Goal: Task Accomplishment & Management: Complete application form

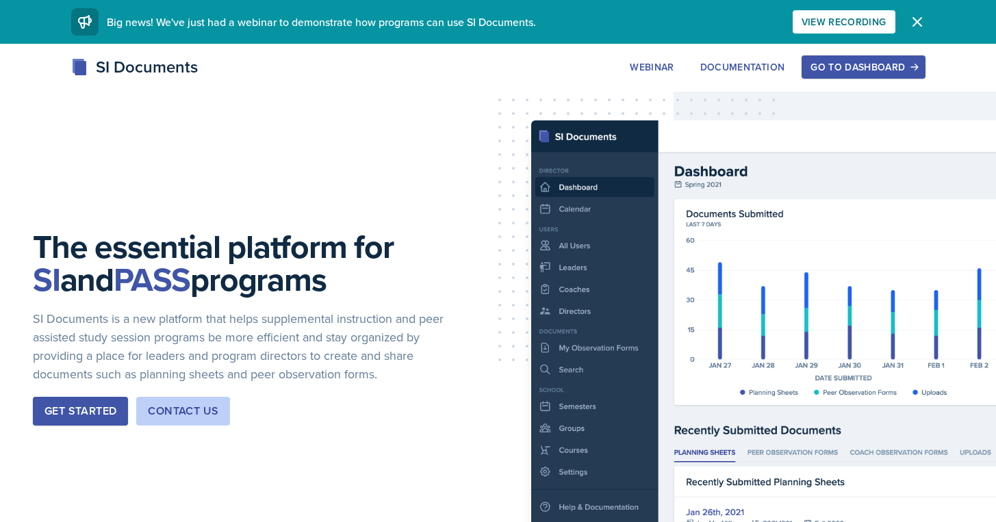
click at [829, 68] on div "Go to Dashboard" at bounding box center [862, 67] width 105 height 11
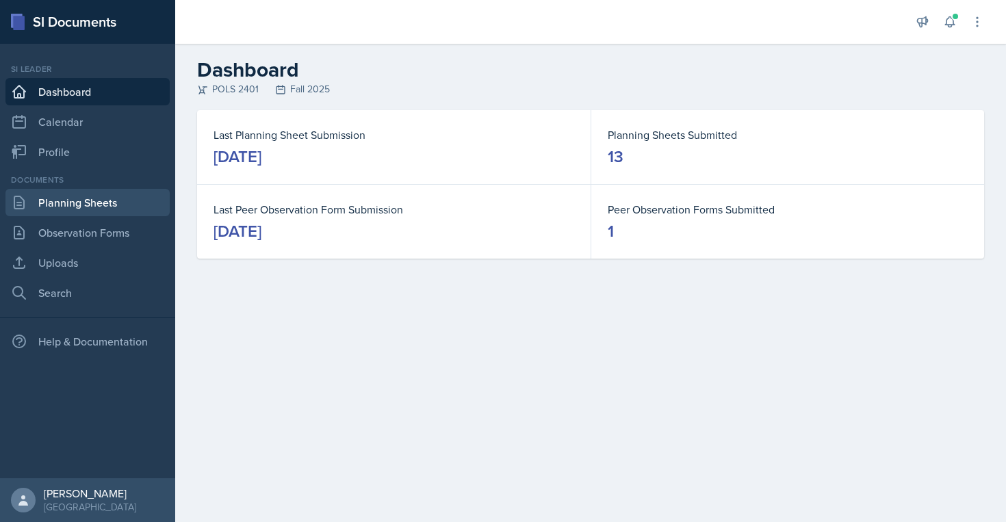
click at [65, 205] on link "Planning Sheets" at bounding box center [87, 202] width 164 height 27
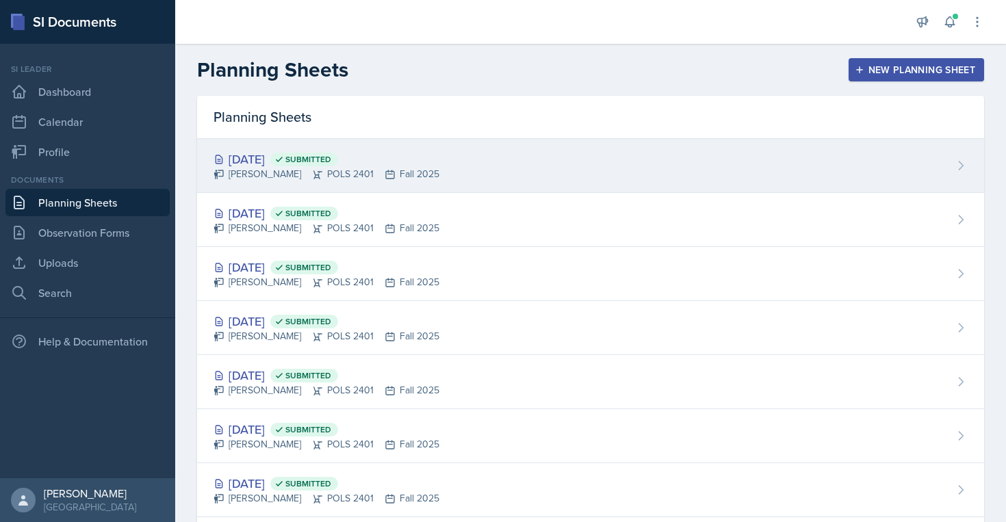
click at [634, 157] on div "[DATE] Submitted [PERSON_NAME] POLS 2401 Fall 2025" at bounding box center [590, 166] width 787 height 54
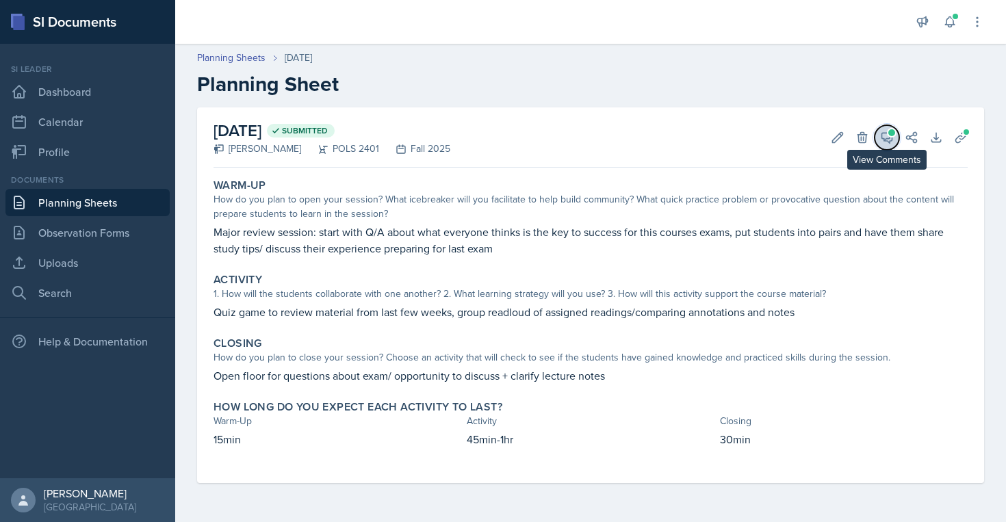
click at [889, 131] on span at bounding box center [891, 132] width 7 height 7
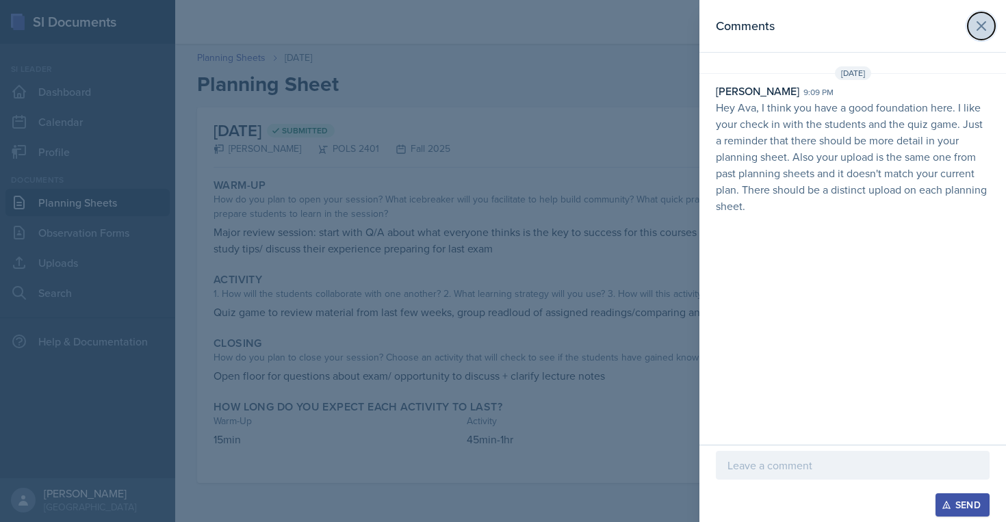
click at [983, 30] on icon at bounding box center [981, 26] width 16 height 16
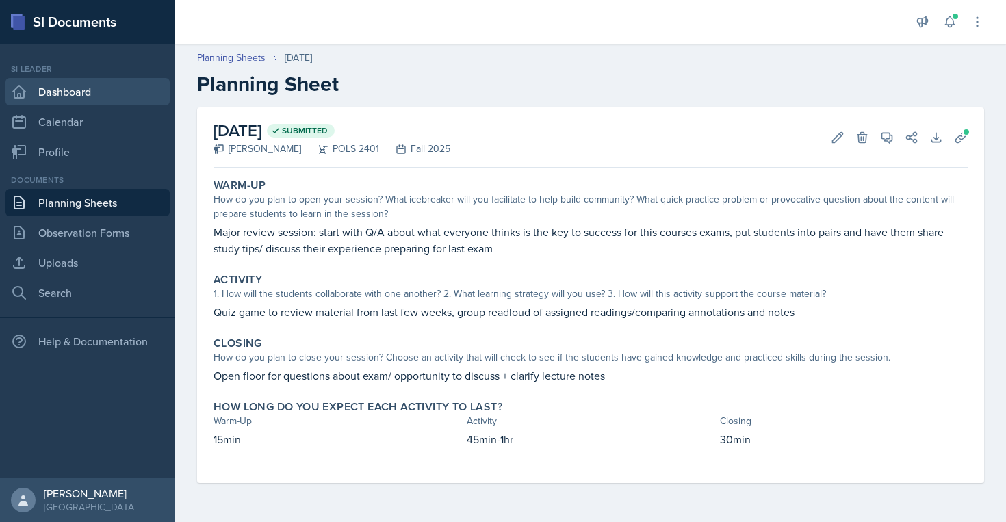
click at [102, 101] on link "Dashboard" at bounding box center [87, 91] width 164 height 27
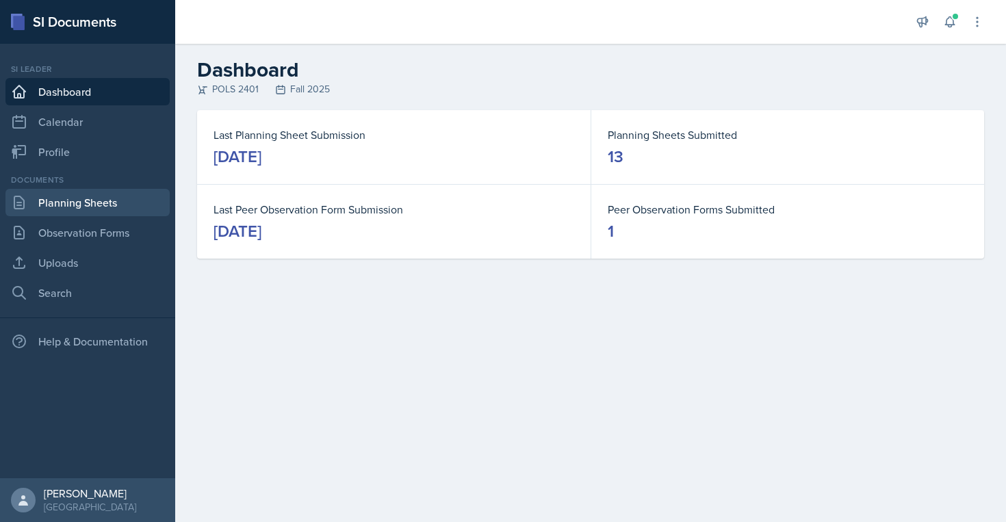
click at [105, 194] on link "Planning Sheets" at bounding box center [87, 202] width 164 height 27
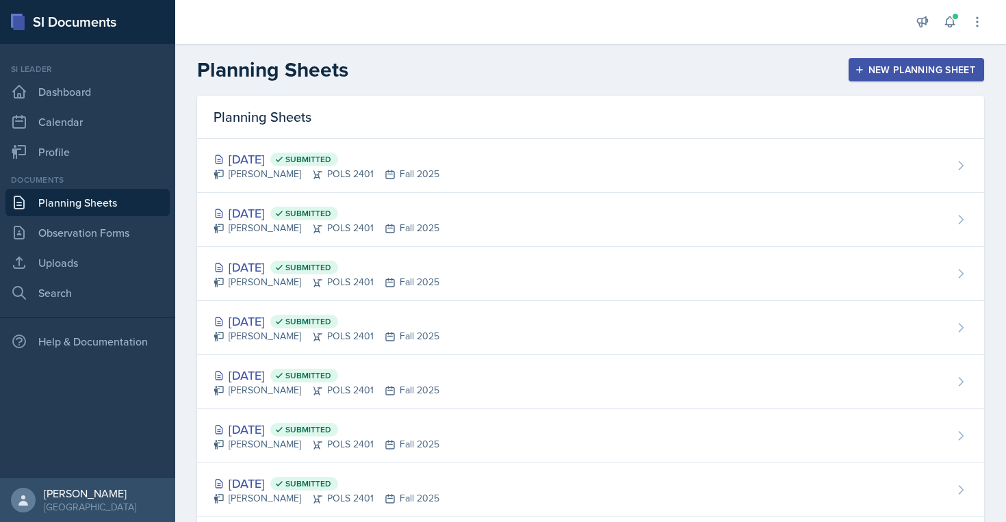
click at [850, 58] on button "New Planning Sheet" at bounding box center [915, 69] width 135 height 23
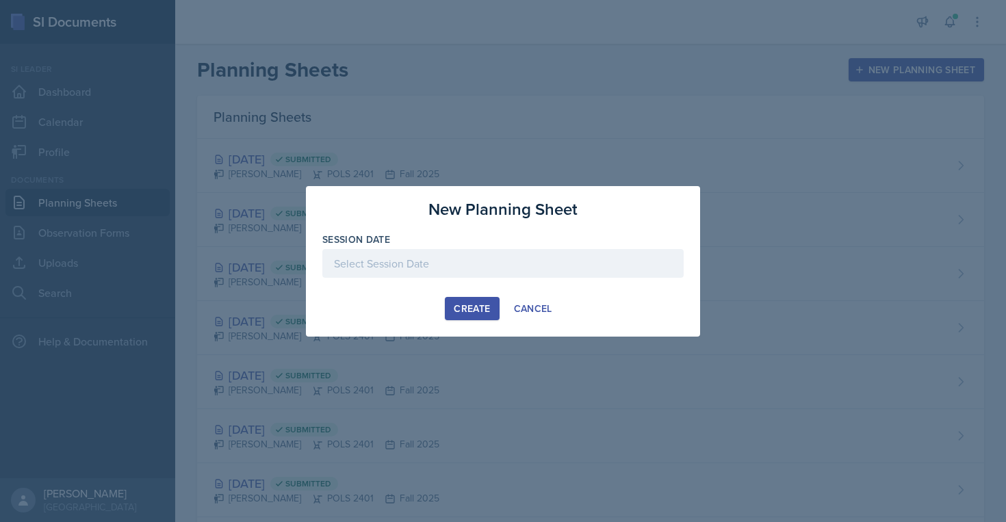
click at [480, 272] on div at bounding box center [502, 263] width 361 height 29
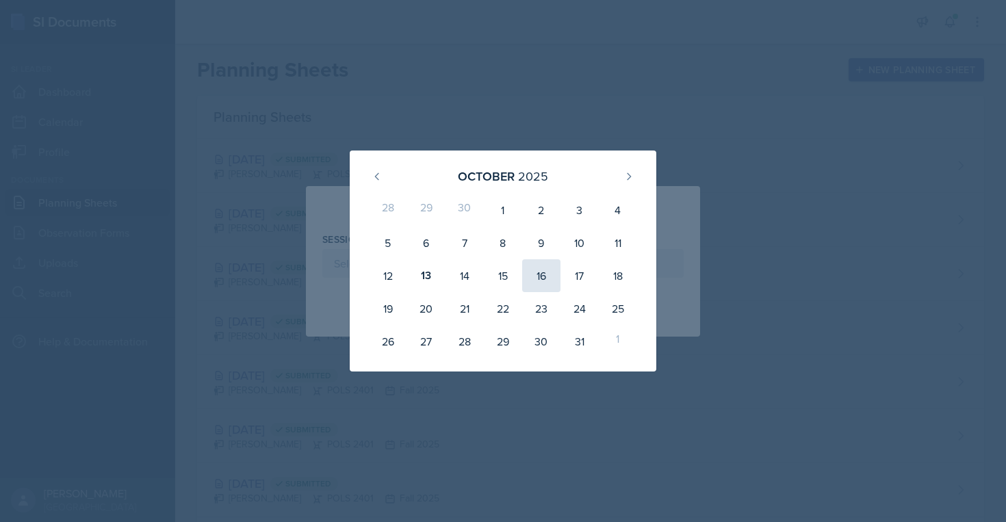
click at [547, 287] on div "16" at bounding box center [541, 275] width 38 height 33
type input "[DATE]"
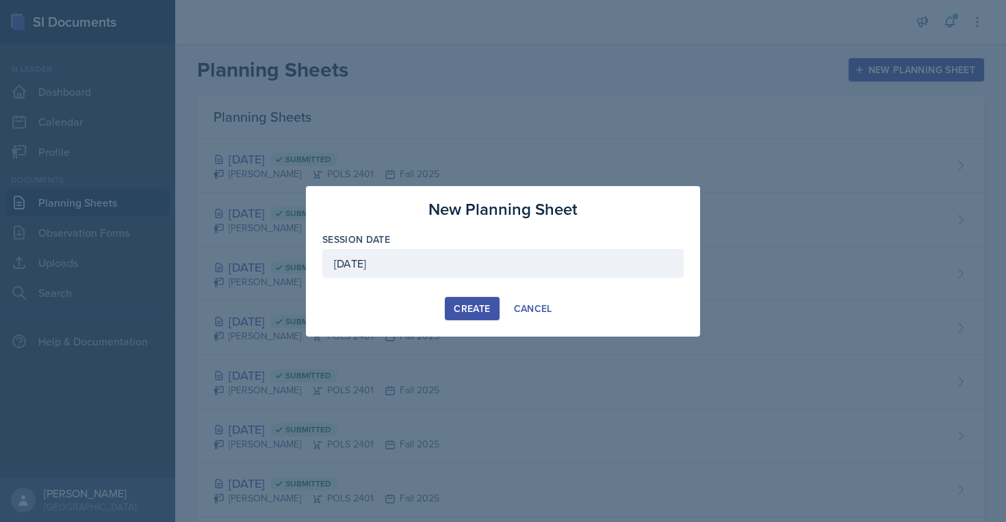
click at [480, 308] on div "Create" at bounding box center [472, 308] width 36 height 11
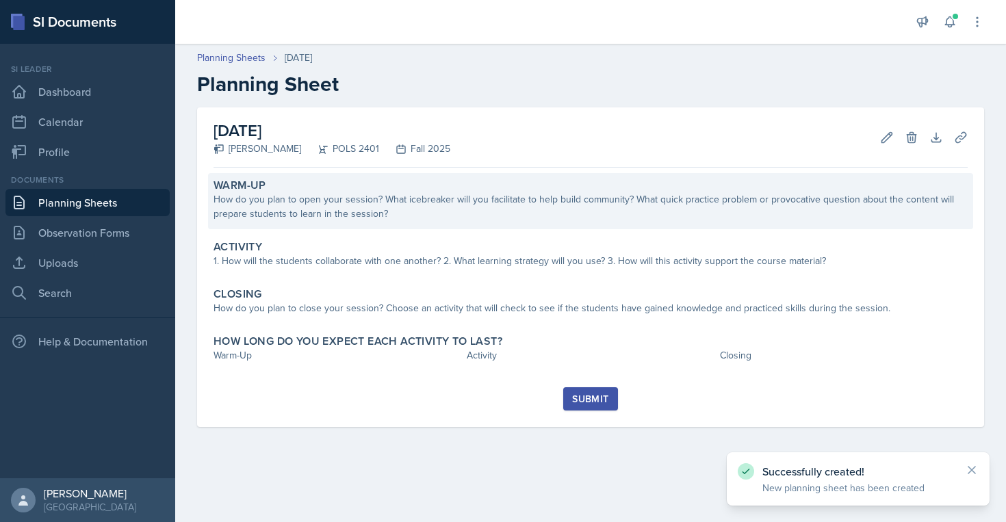
click at [404, 192] on div "How do you plan to open your session? What icebreaker will you facilitate to he…" at bounding box center [590, 206] width 754 height 29
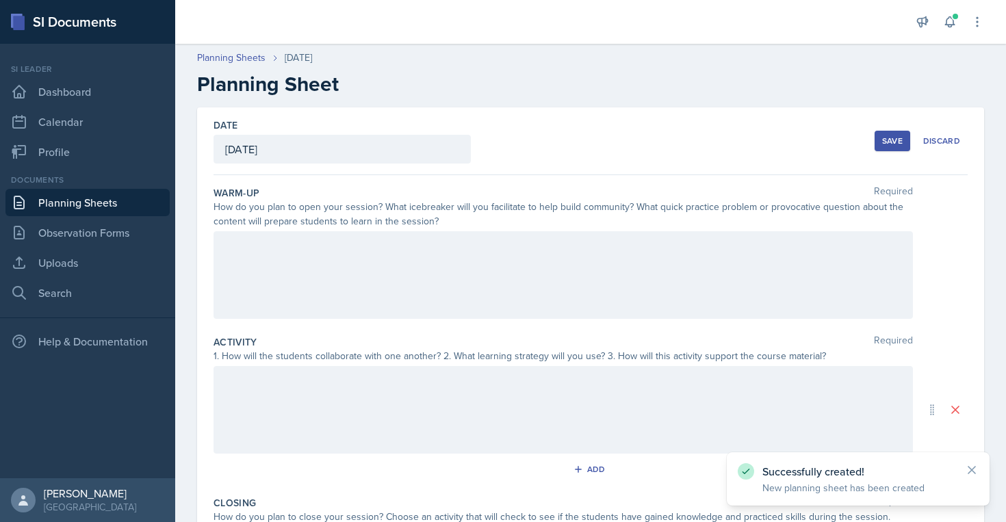
click at [480, 300] on div at bounding box center [562, 275] width 699 height 88
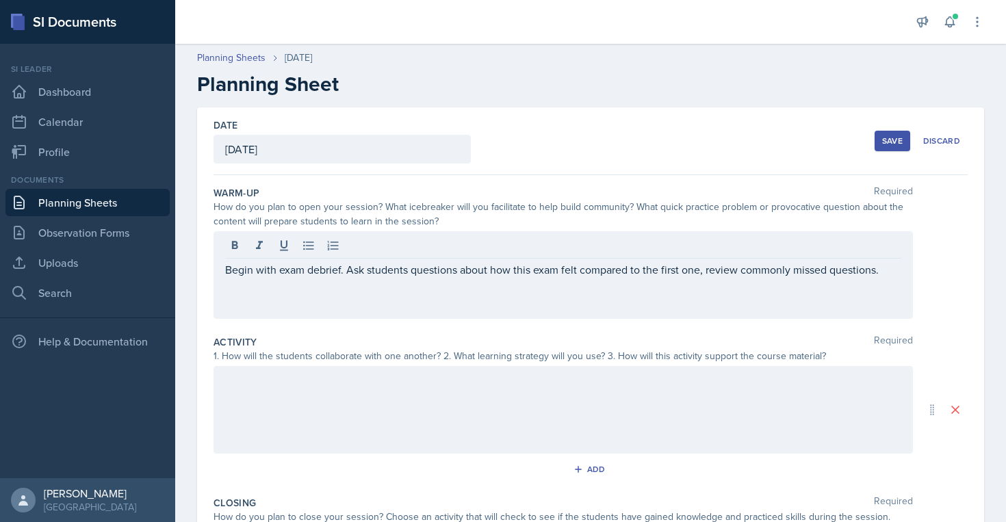
click at [550, 403] on div at bounding box center [562, 410] width 699 height 88
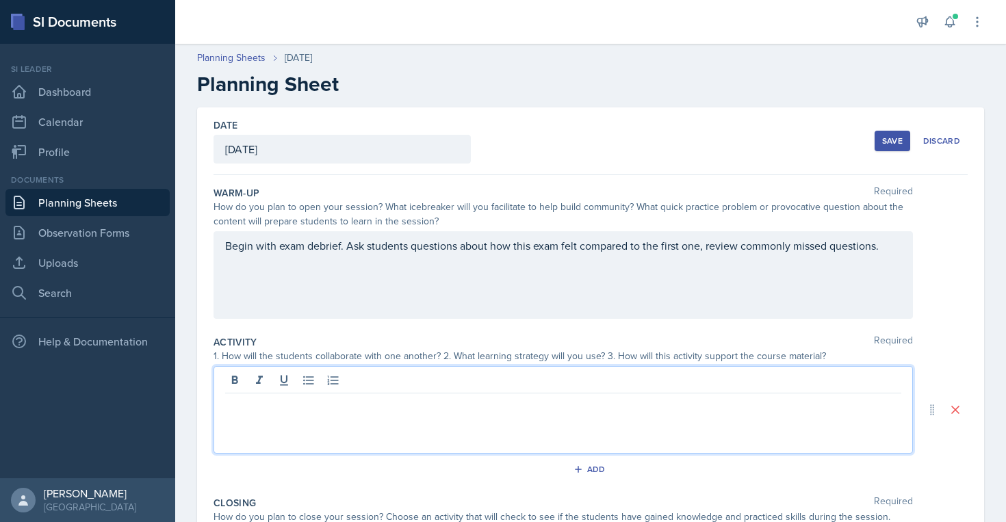
scroll to position [35, 0]
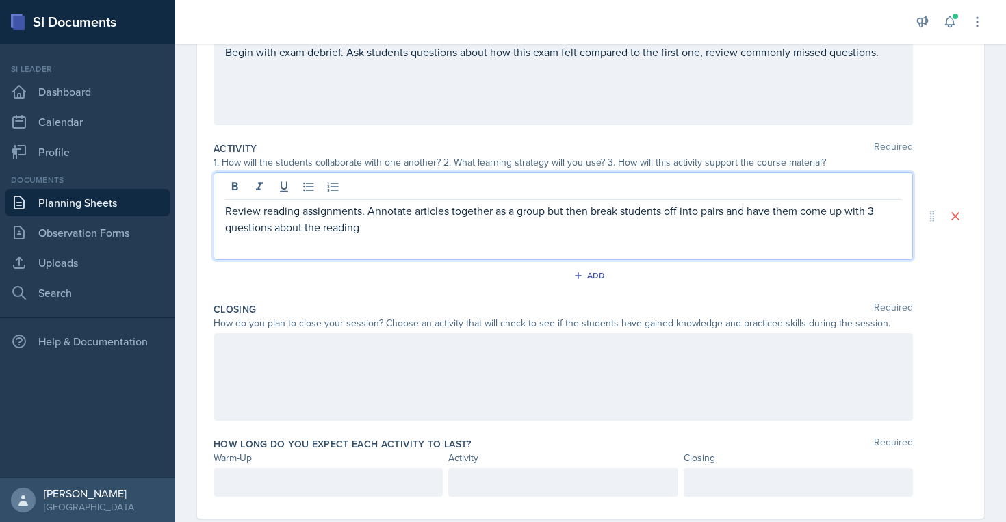
click at [490, 387] on div at bounding box center [562, 377] width 699 height 88
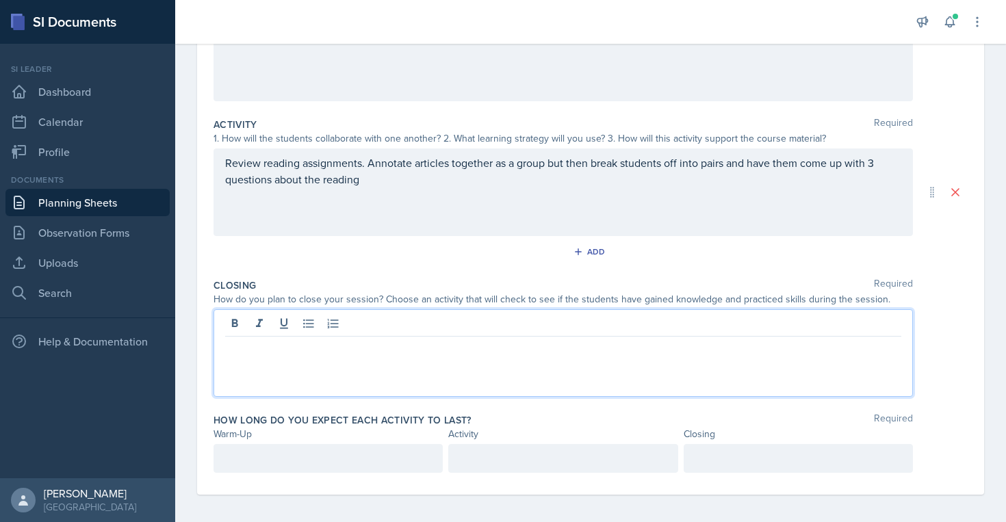
scroll to position [223, 0]
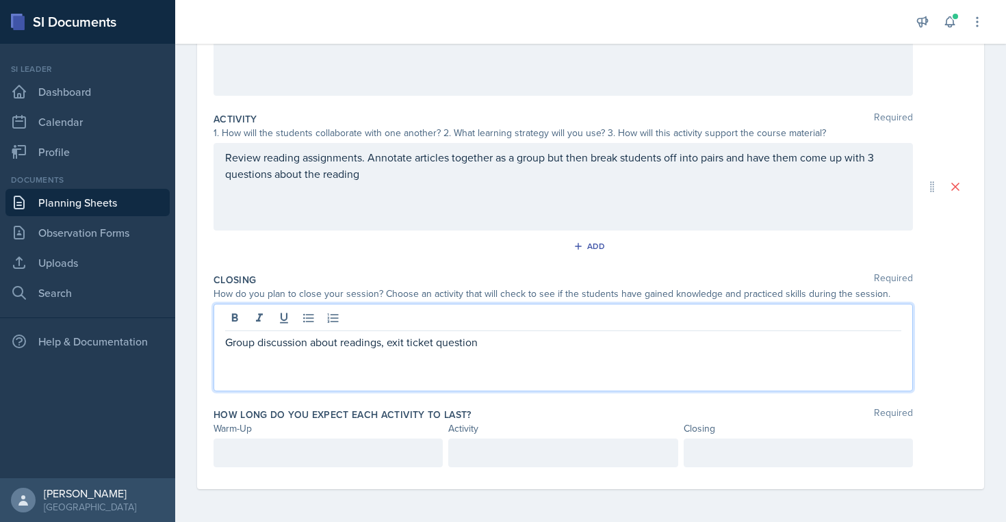
click at [367, 466] on div at bounding box center [327, 453] width 229 height 29
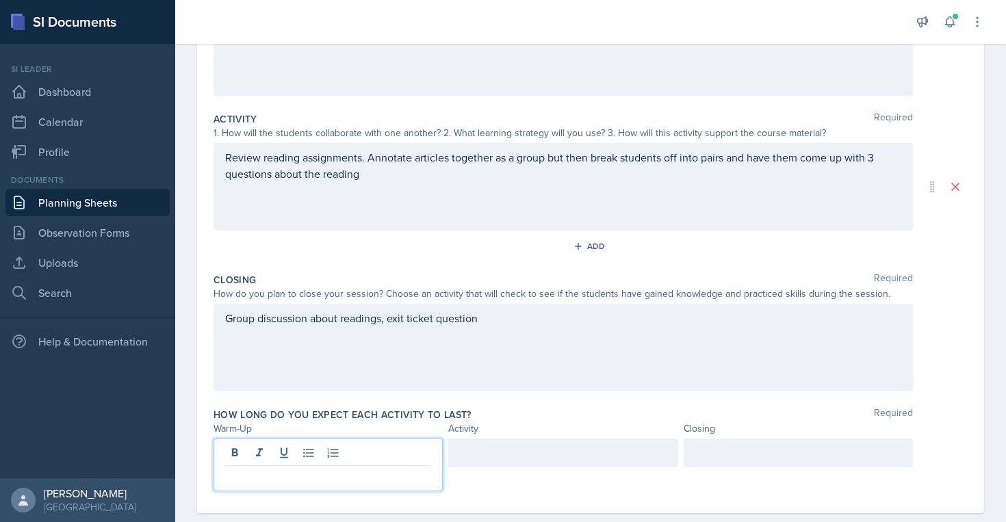
scroll to position [247, 0]
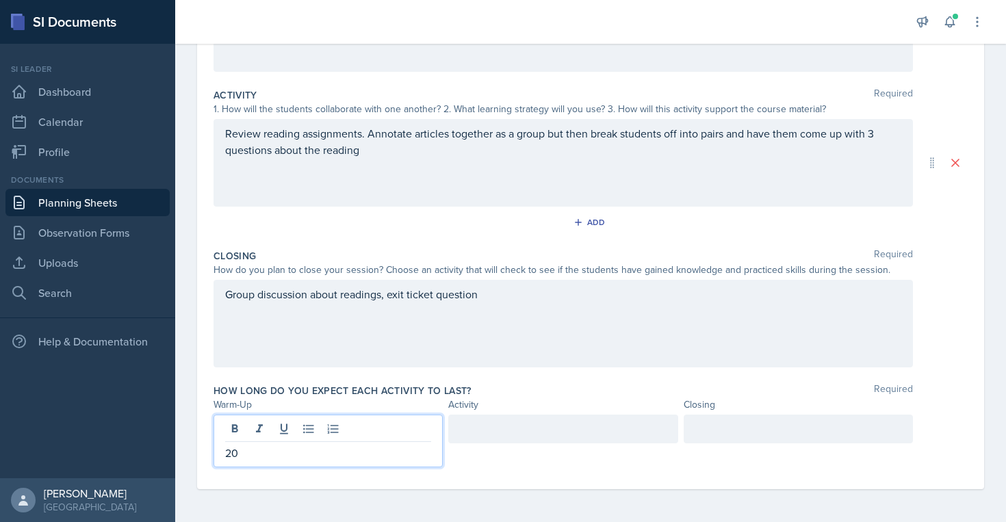
click at [487, 430] on div at bounding box center [562, 429] width 229 height 29
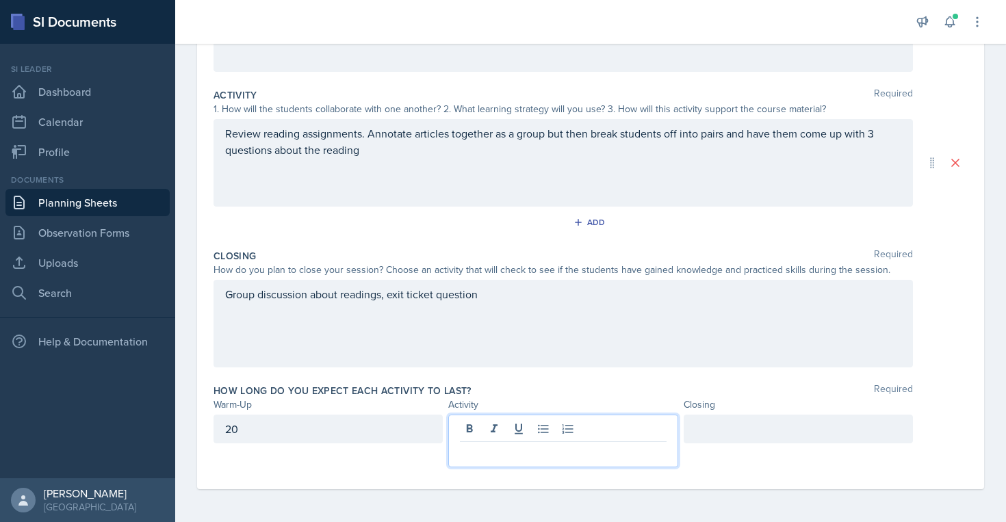
click at [330, 421] on div "20" at bounding box center [327, 429] width 229 height 29
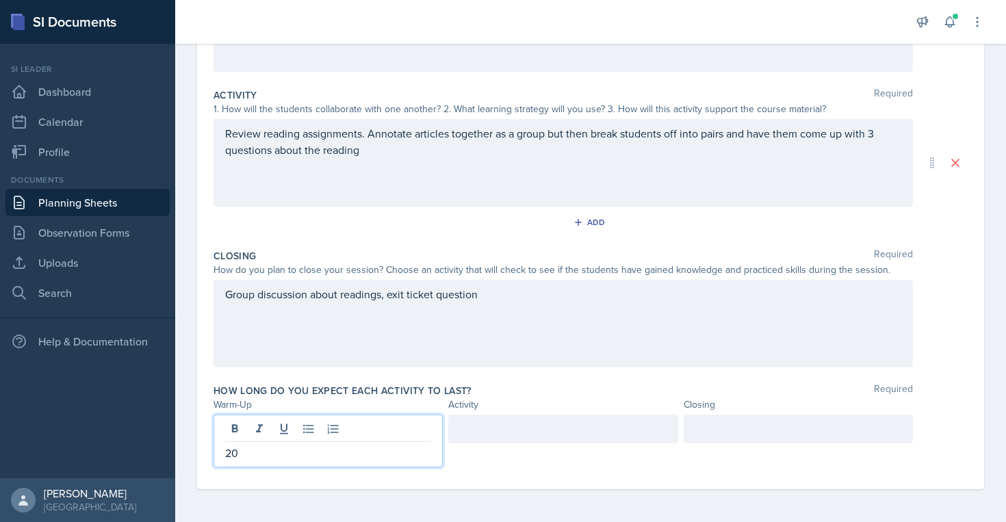
click at [251, 457] on p "20" at bounding box center [328, 453] width 206 height 16
click at [471, 434] on div at bounding box center [562, 429] width 229 height 29
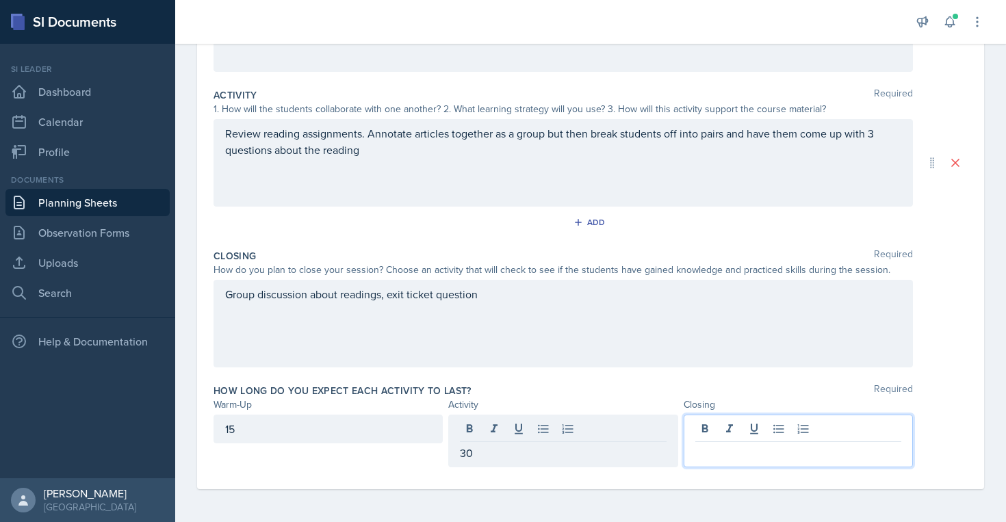
click at [709, 422] on div at bounding box center [798, 441] width 229 height 53
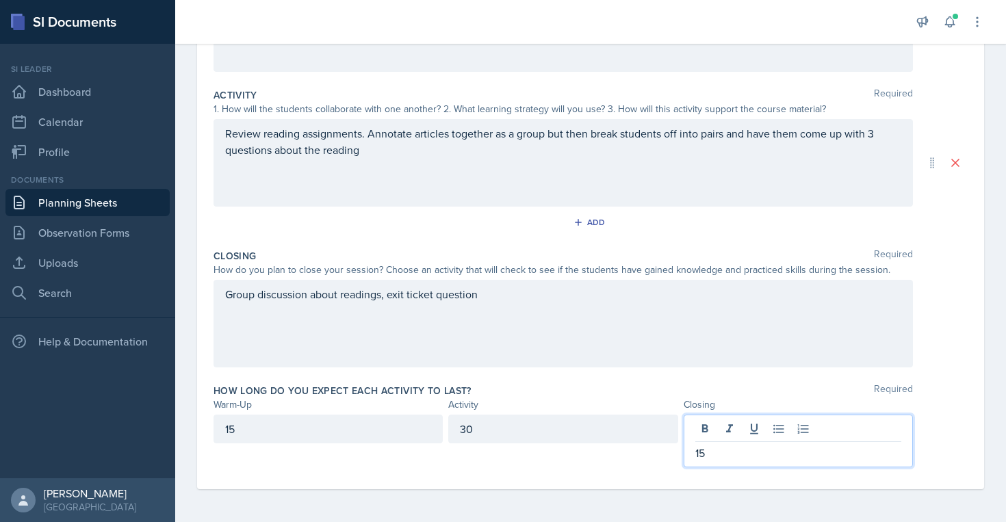
click at [751, 341] on div "Group discussion about readings, exit ticket question" at bounding box center [562, 324] width 699 height 88
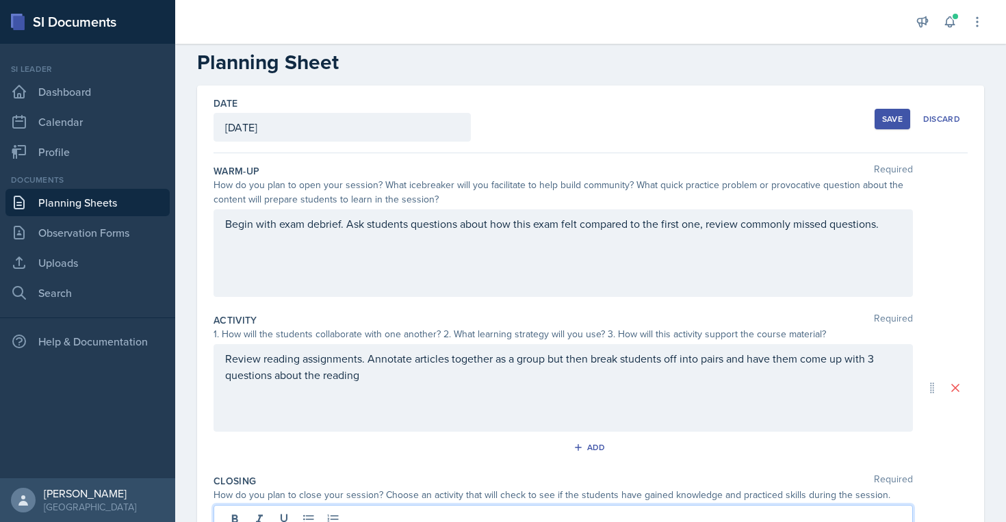
scroll to position [23, 0]
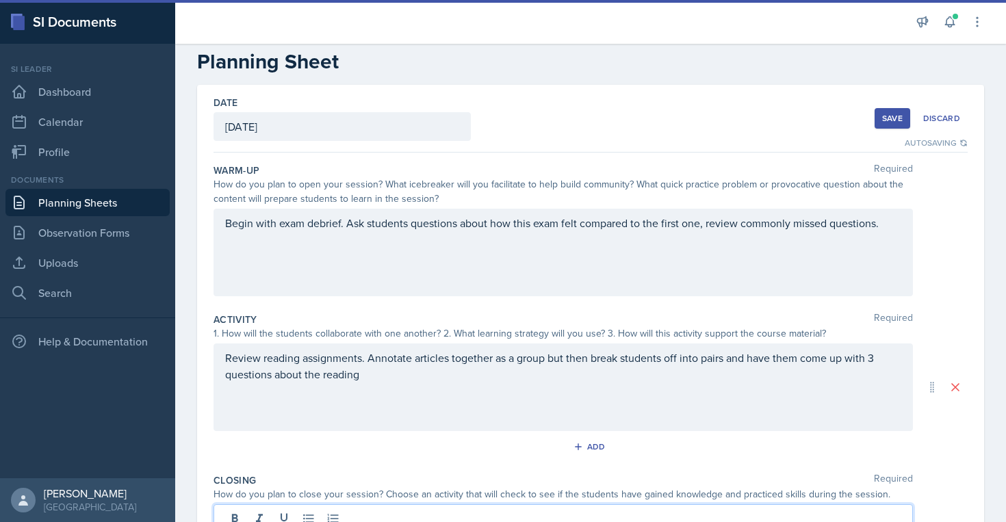
click at [884, 127] on button "Save" at bounding box center [892, 118] width 36 height 21
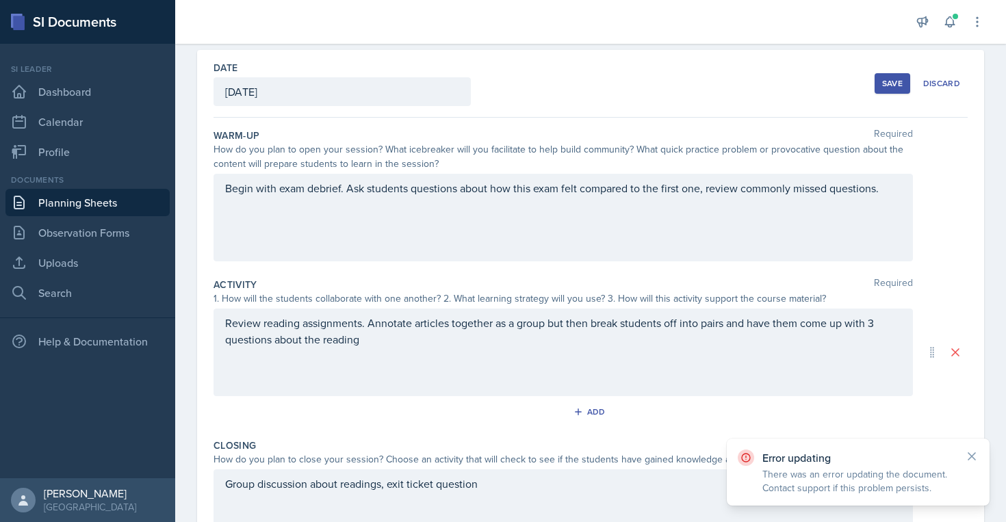
scroll to position [0, 0]
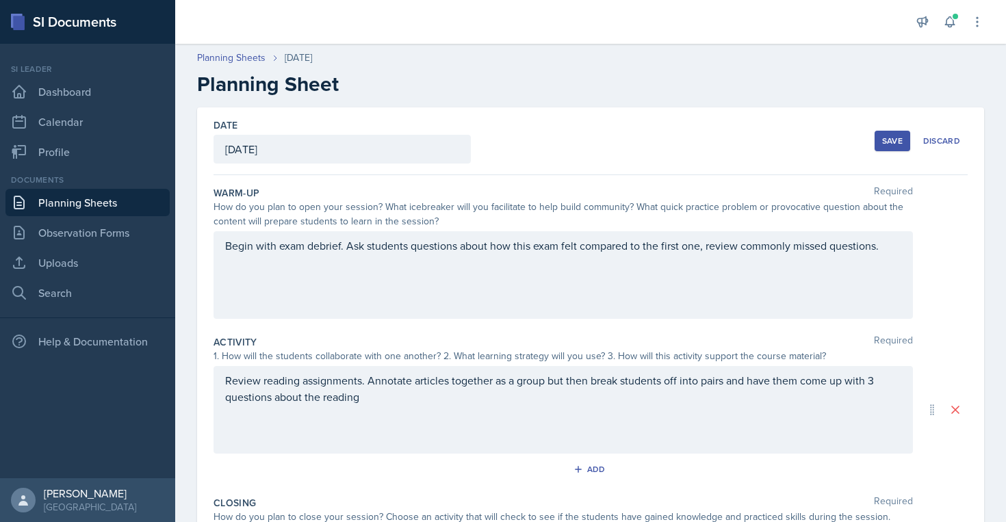
click at [882, 144] on div "Save" at bounding box center [892, 140] width 21 height 11
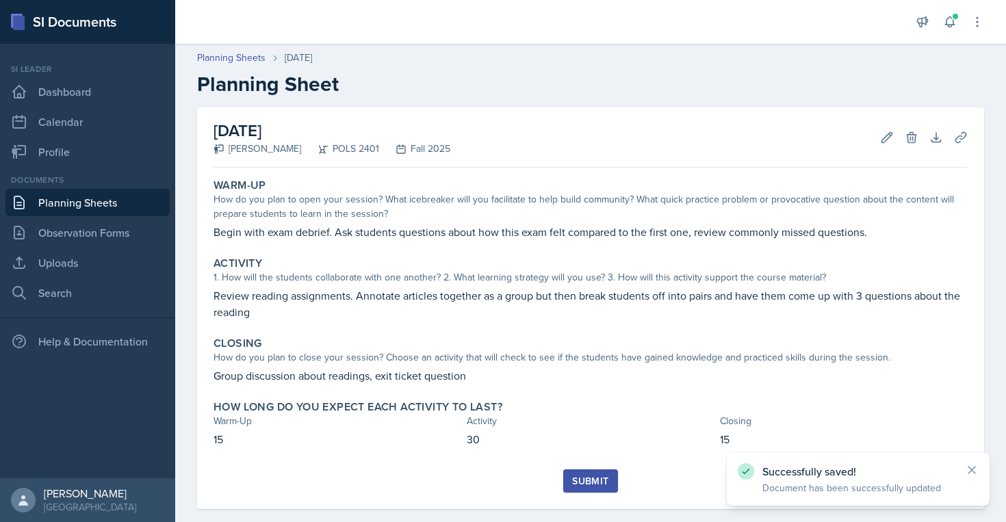
click at [579, 476] on div "Submit" at bounding box center [590, 481] width 36 height 11
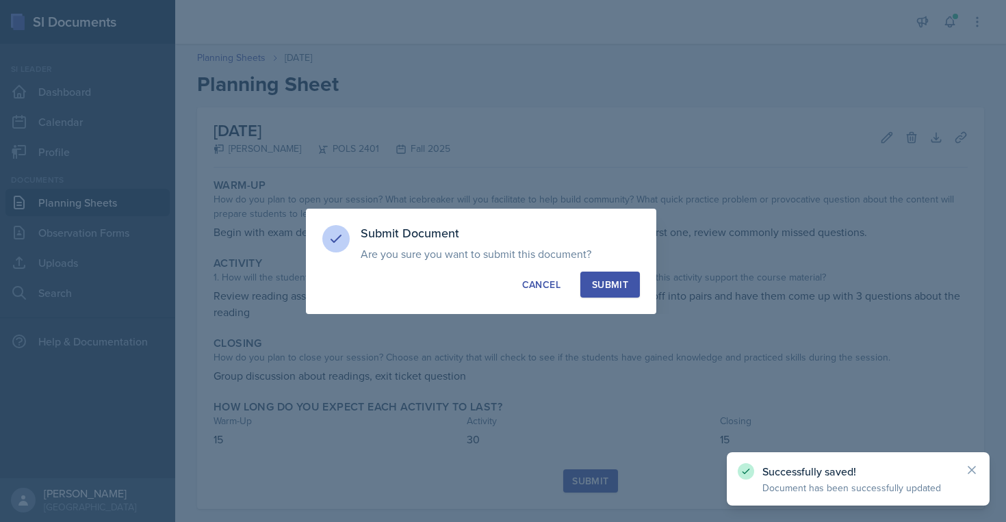
click at [627, 297] on button "Submit" at bounding box center [610, 285] width 60 height 26
